Goal: Transaction & Acquisition: Purchase product/service

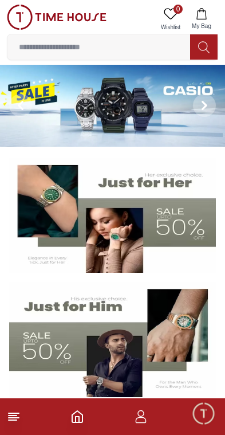
click at [141, 418] on icon "button" at bounding box center [141, 416] width 14 height 14
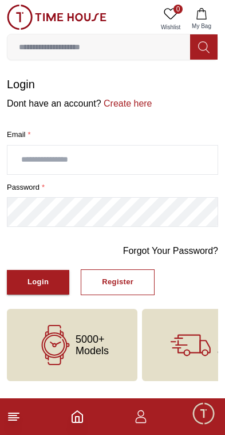
click at [25, 158] on input "text" at bounding box center [112, 159] width 210 height 29
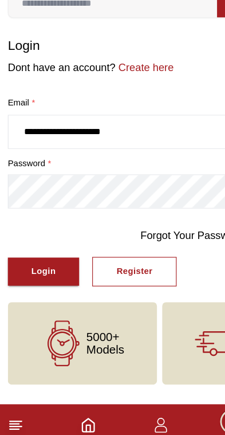
type input "**********"
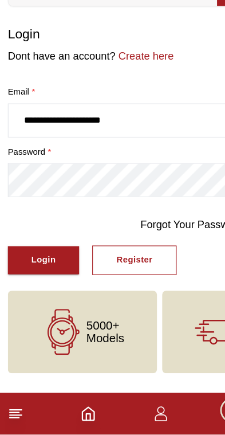
click at [33, 270] on button "Login" at bounding box center [38, 282] width 62 height 25
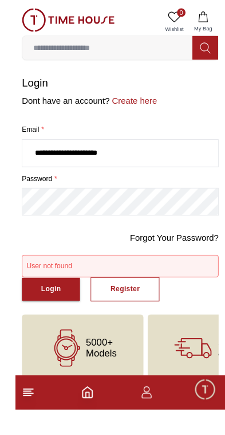
scroll to position [15, 0]
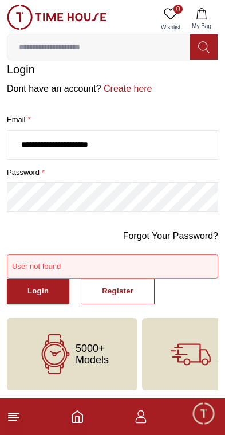
click at [82, 417] on icon "Home" at bounding box center [77, 415] width 10 height 11
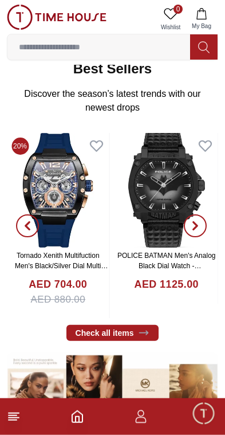
scroll to position [358, 0]
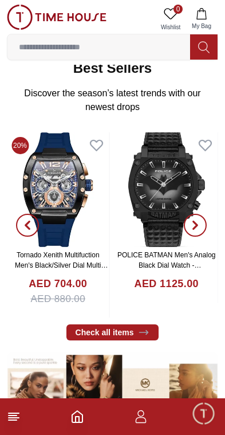
click at [197, 224] on icon "button" at bounding box center [195, 224] width 3 height 7
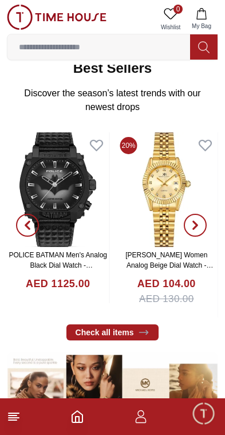
click at [192, 220] on icon "button" at bounding box center [195, 224] width 9 height 9
click at [45, 189] on button "button" at bounding box center [27, 224] width 41 height 185
click at [59, 180] on img at bounding box center [58, 189] width 102 height 114
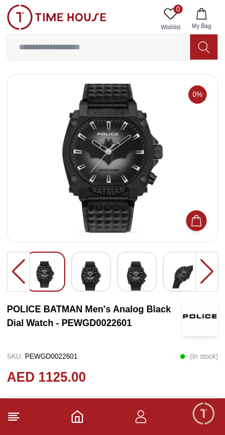
click at [211, 268] on div at bounding box center [206, 271] width 23 height 40
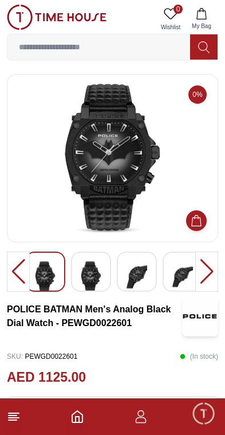
click at [206, 269] on div at bounding box center [206, 271] width 23 height 40
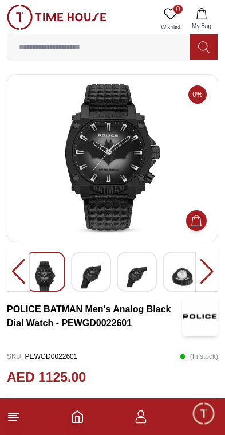
click at [207, 268] on div at bounding box center [206, 271] width 23 height 40
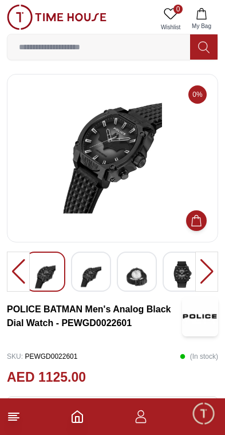
click at [207, 266] on div at bounding box center [206, 271] width 23 height 40
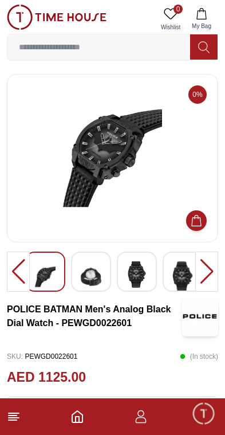
click at [208, 269] on div at bounding box center [206, 271] width 23 height 40
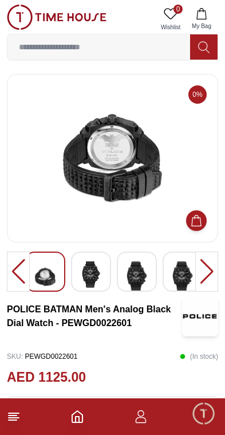
click at [7, 420] on icon at bounding box center [14, 416] width 14 height 14
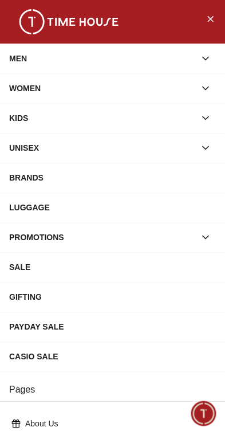
click at [18, 63] on div "MEN" at bounding box center [102, 58] width 186 height 21
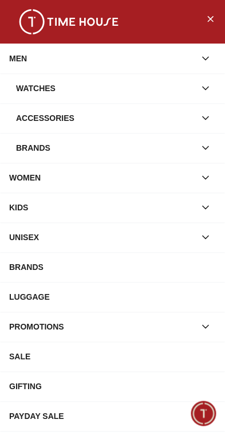
click at [30, 98] on div "Watches" at bounding box center [105, 88] width 179 height 21
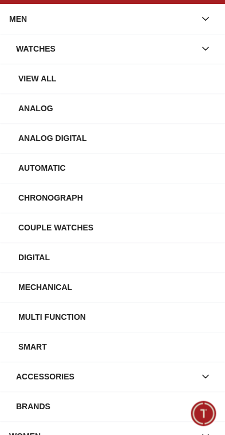
scroll to position [40, 0]
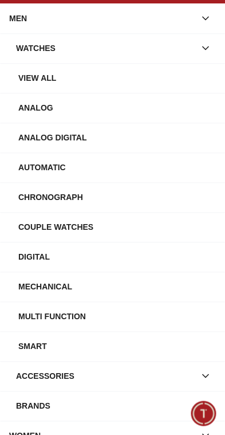
click at [28, 167] on div "Automatic" at bounding box center [117, 167] width 198 height 21
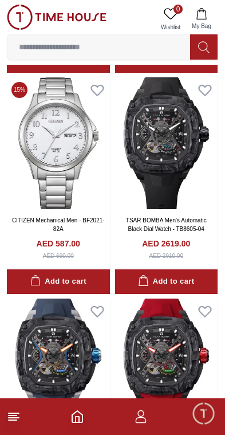
scroll to position [1147, 0]
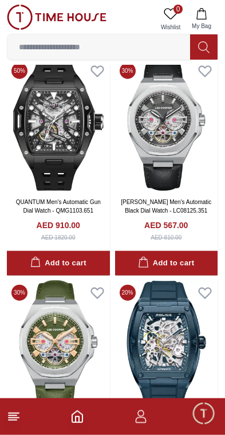
scroll to position [6028, 0]
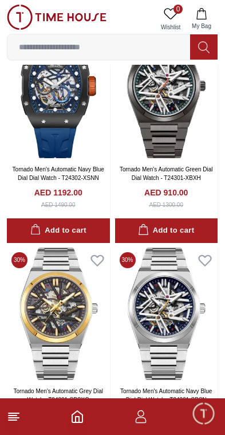
scroll to position [7608, 0]
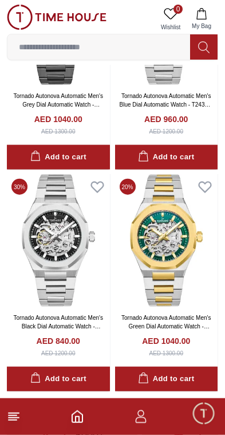
scroll to position [10405, 0]
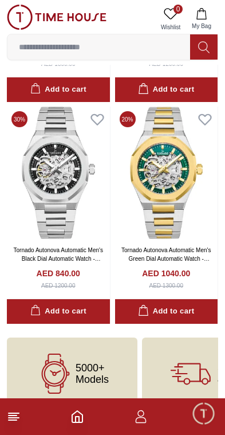
click at [6, 421] on footer at bounding box center [112, 416] width 225 height 37
click at [11, 420] on line at bounding box center [13, 420] width 8 height 0
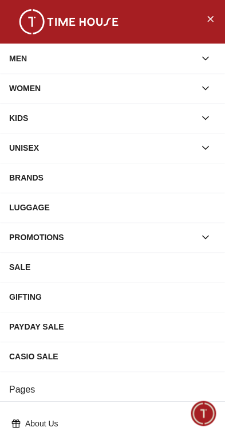
click at [215, 61] on button "button" at bounding box center [205, 58] width 21 height 21
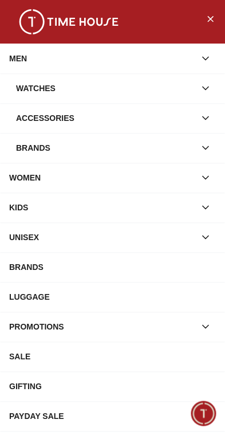
click at [213, 86] on button "button" at bounding box center [205, 88] width 21 height 21
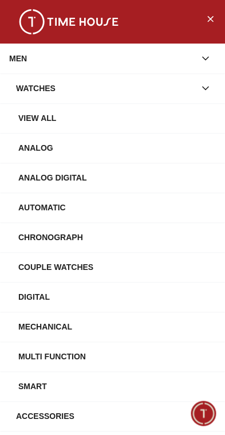
click at [25, 210] on div "Automatic" at bounding box center [117, 207] width 198 height 21
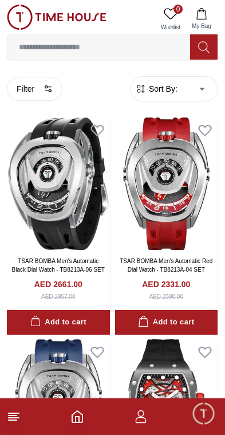
click at [44, 87] on icon "button" at bounding box center [48, 88] width 9 height 9
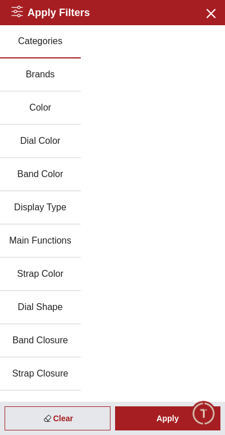
click at [155, 422] on div "Apply" at bounding box center [168, 418] width 106 height 24
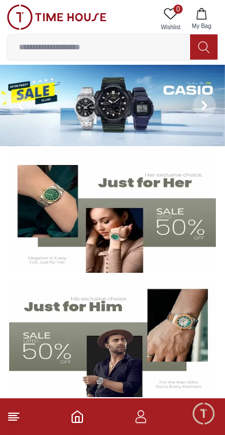
click at [210, 414] on span "Minimize live chat window" at bounding box center [203, 412] width 33 height 33
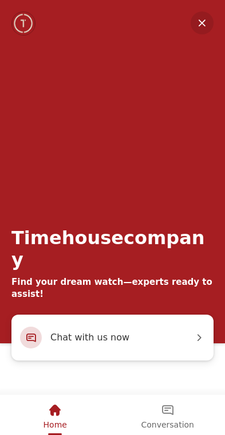
click at [207, 18] on em "Minimize" at bounding box center [202, 22] width 23 height 23
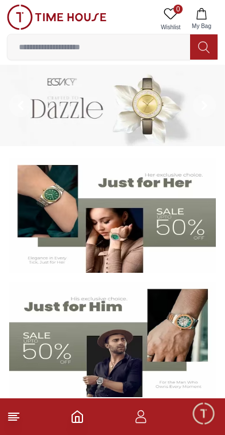
click at [146, 417] on icon "button" at bounding box center [141, 416] width 14 height 14
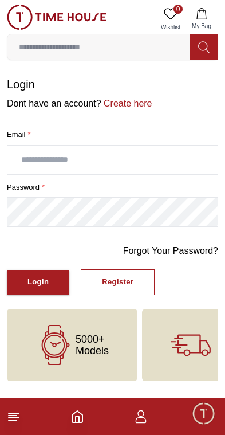
click at [76, 417] on polyline "Home" at bounding box center [77, 419] width 3 height 6
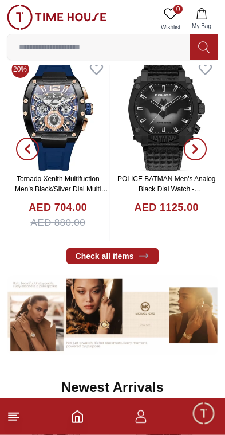
scroll to position [436, 0]
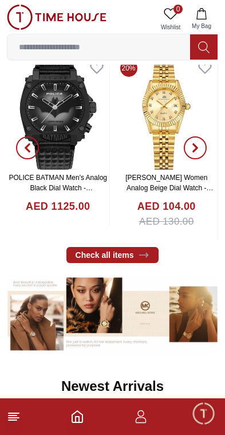
click at [129, 255] on link "Check all items" at bounding box center [112, 255] width 93 height 16
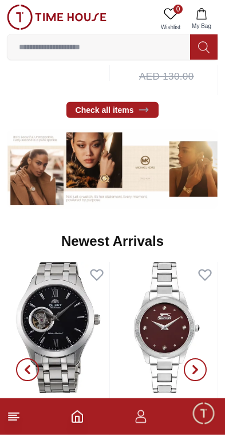
scroll to position [581, 0]
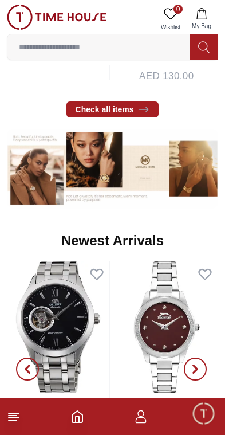
click at [141, 113] on icon at bounding box center [143, 109] width 11 height 11
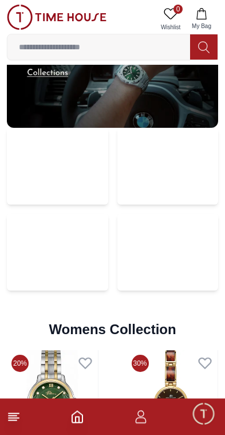
scroll to position [2406, 0]
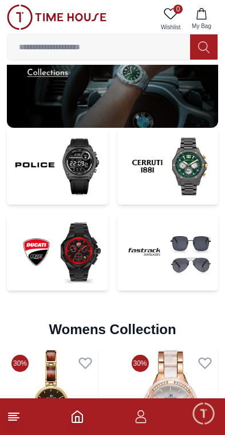
click at [63, 177] on img at bounding box center [57, 166] width 101 height 77
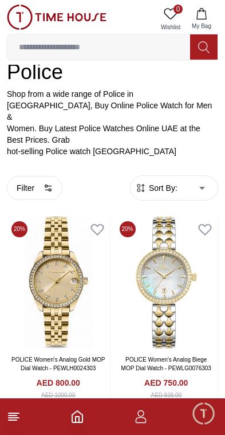
scroll to position [173, 0]
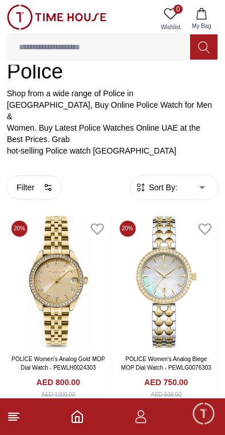
click at [38, 179] on button "Filter" at bounding box center [35, 187] width 56 height 24
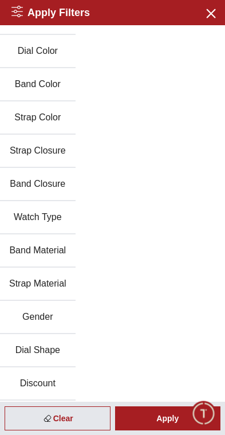
scroll to position [57, 0]
click at [48, 320] on button "Gender" at bounding box center [38, 317] width 76 height 33
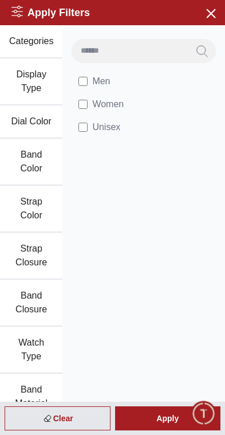
scroll to position [0, 0]
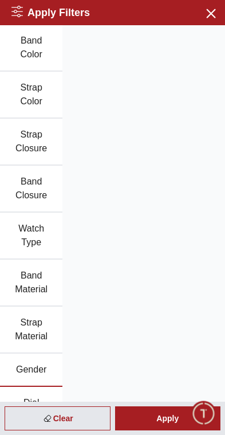
scroll to position [120, 0]
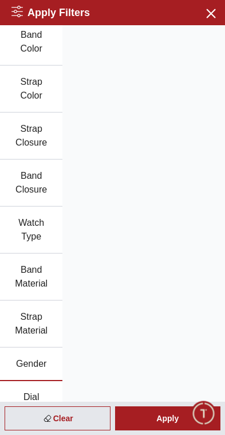
click at [25, 234] on button "Watch Type" at bounding box center [31, 230] width 62 height 47
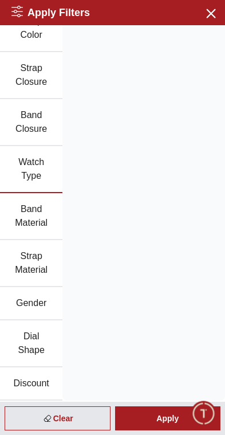
scroll to position [180, 0]
click at [23, 216] on button "Band Material" at bounding box center [31, 216] width 62 height 47
click at [24, 342] on button "Dial Shape" at bounding box center [31, 343] width 62 height 47
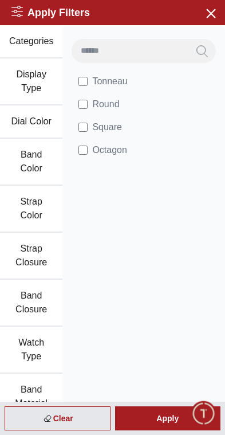
scroll to position [0, 0]
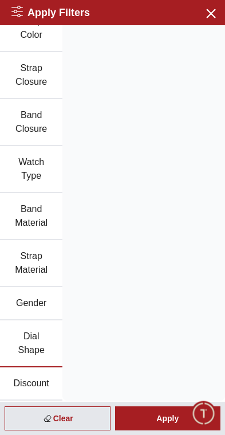
scroll to position [180, 0]
click at [151, 421] on div "Apply" at bounding box center [168, 418] width 106 height 24
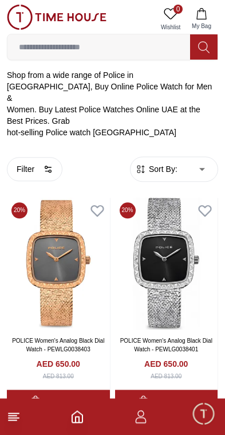
scroll to position [191, 0]
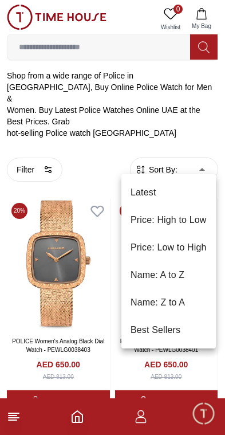
click at [199, 124] on div at bounding box center [112, 217] width 225 height 435
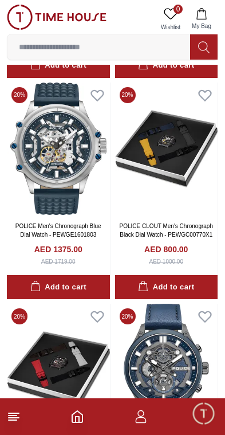
scroll to position [2518, 0]
